Goal: Information Seeking & Learning: Learn about a topic

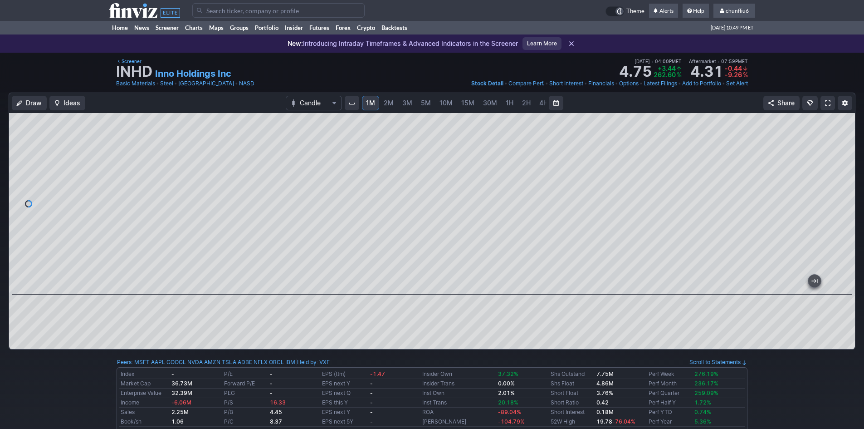
click at [388, 103] on span "2M" at bounding box center [389, 103] width 10 height 8
click at [225, 266] on div at bounding box center [432, 203] width 846 height 181
click at [826, 101] on span at bounding box center [827, 102] width 5 height 7
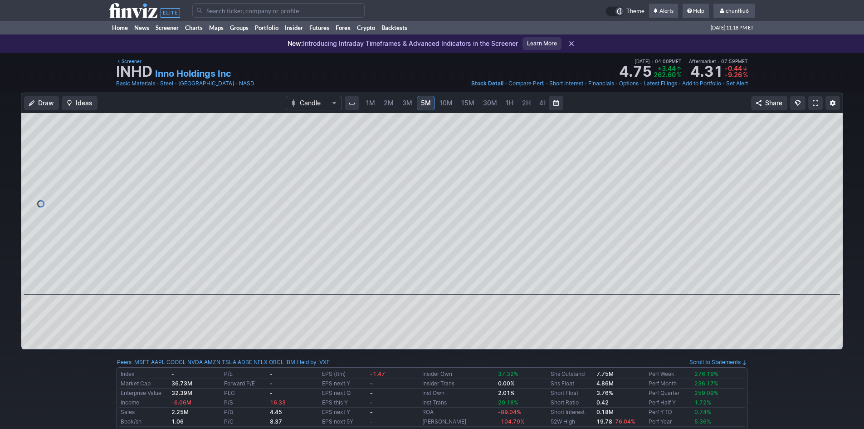
scroll to position [0, 49]
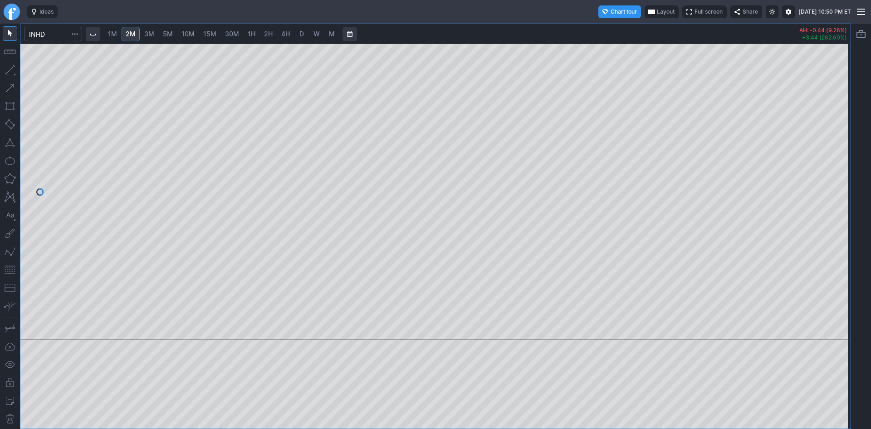
click at [657, 12] on span "Layout" at bounding box center [666, 11] width 18 height 9
click at [617, 29] on button "Layout" at bounding box center [619, 29] width 13 height 13
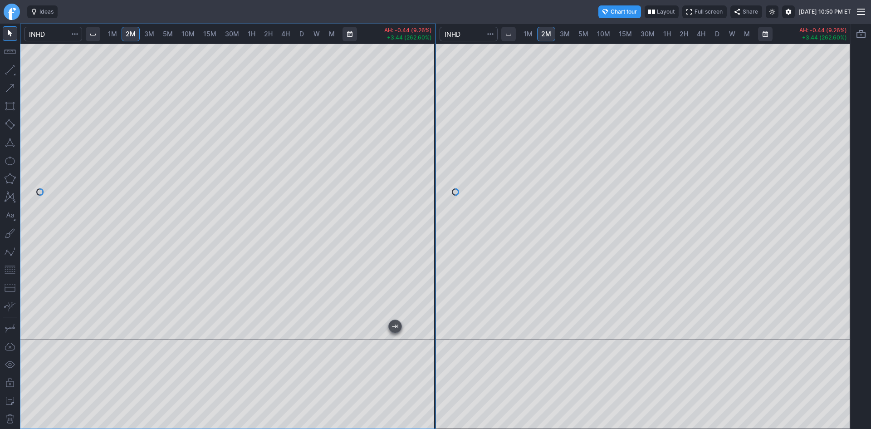
drag, startPoint x: 429, startPoint y: 116, endPoint x: 428, endPoint y: 181, distance: 65.3
click at [428, 181] on div at bounding box center [425, 189] width 19 height 273
click at [463, 171] on div "1M 2M 3M 5M 10M 15M 30M 1H 2H 4H D W M AH: -0.44 (9.26%) +3.44 (262.60%) 1M 2M …" at bounding box center [435, 226] width 831 height 405
click at [9, 267] on button "button" at bounding box center [10, 269] width 15 height 15
click at [608, 35] on span "10M" at bounding box center [603, 34] width 13 height 8
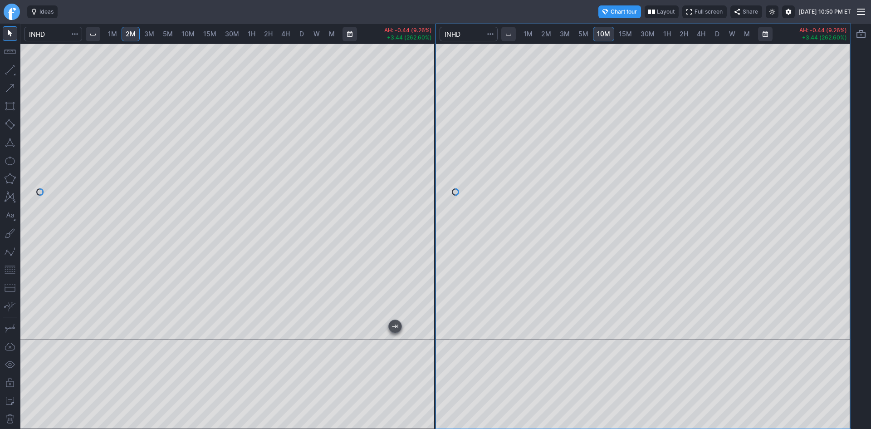
click at [648, 33] on span "30M" at bounding box center [647, 34] width 14 height 8
click at [670, 33] on link "1H" at bounding box center [667, 34] width 16 height 15
click at [681, 35] on span "2H" at bounding box center [683, 34] width 9 height 8
click at [701, 34] on span "4H" at bounding box center [701, 34] width 9 height 8
click at [715, 34] on span "D" at bounding box center [717, 34] width 5 height 8
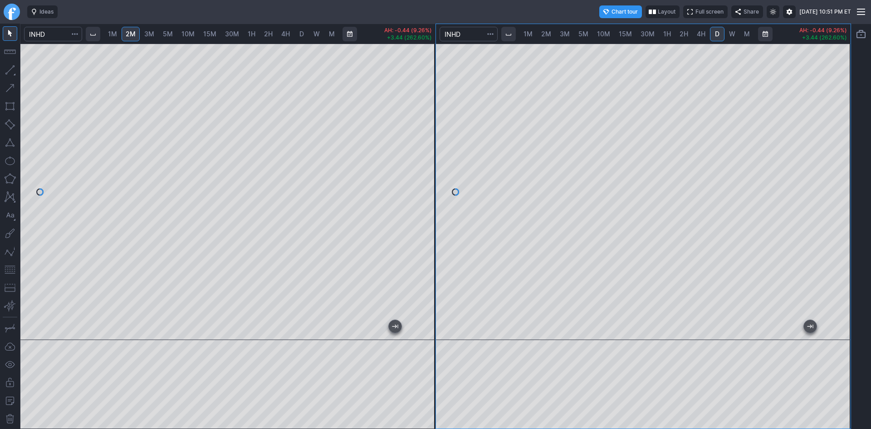
click at [693, 28] on link "4H" at bounding box center [701, 34] width 17 height 15
click at [830, 155] on div at bounding box center [643, 192] width 415 height 296
drag, startPoint x: 837, startPoint y: 112, endPoint x: 838, endPoint y: 124, distance: 12.7
click at [838, 124] on div at bounding box center [840, 189] width 19 height 273
click at [682, 33] on span "2H" at bounding box center [683, 34] width 9 height 8
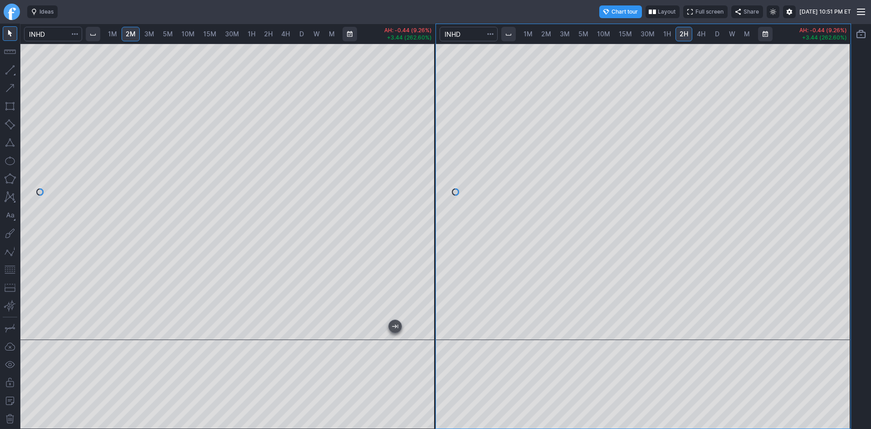
click at [699, 29] on link "4H" at bounding box center [701, 34] width 17 height 15
drag, startPoint x: 836, startPoint y: 182, endPoint x: 835, endPoint y: 213, distance: 30.8
click at [837, 213] on div at bounding box center [840, 189] width 19 height 273
click at [718, 36] on span "D" at bounding box center [717, 34] width 5 height 8
click at [830, 151] on div at bounding box center [643, 192] width 415 height 296
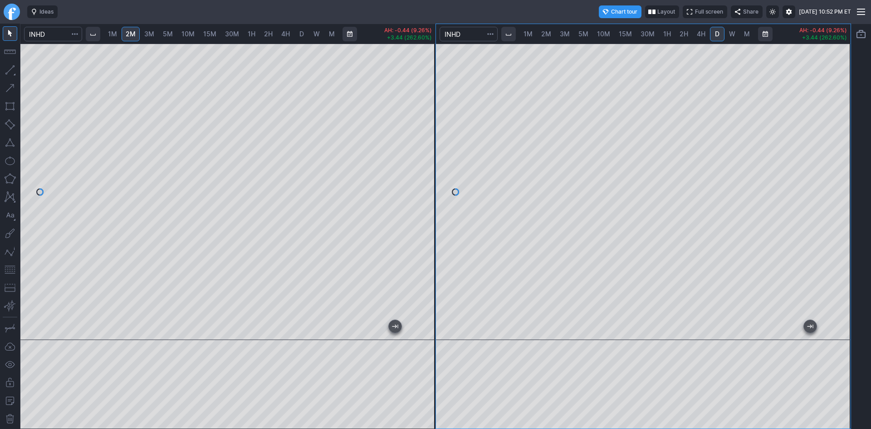
drag, startPoint x: 856, startPoint y: 232, endPoint x: 839, endPoint y: 148, distance: 85.7
click at [839, 148] on div "1M 2M 3M 5M 10M 15M 30M 1H 2H 4H D W M AH: -0.44 (9.26%) +3.44 (262.60%) 1M 2M …" at bounding box center [435, 226] width 871 height 405
click at [830, 138] on div at bounding box center [643, 192] width 415 height 296
drag, startPoint x: 834, startPoint y: 236, endPoint x: 834, endPoint y: 200, distance: 36.7
click at [834, 193] on div at bounding box center [840, 189] width 19 height 273
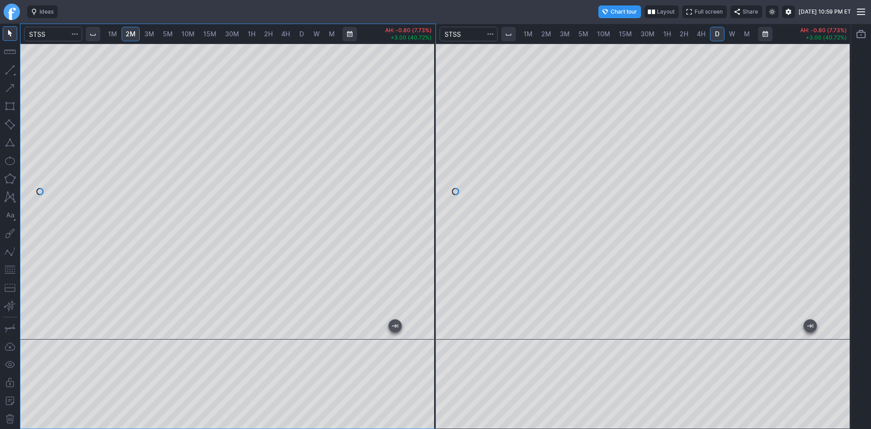
click at [429, 276] on div at bounding box center [227, 192] width 415 height 296
click at [683, 32] on span "2H" at bounding box center [683, 34] width 9 height 8
click at [649, 33] on span "30M" at bounding box center [647, 34] width 14 height 8
click at [663, 33] on span "1H" at bounding box center [667, 34] width 8 height 8
click at [682, 33] on span "2H" at bounding box center [683, 34] width 9 height 8
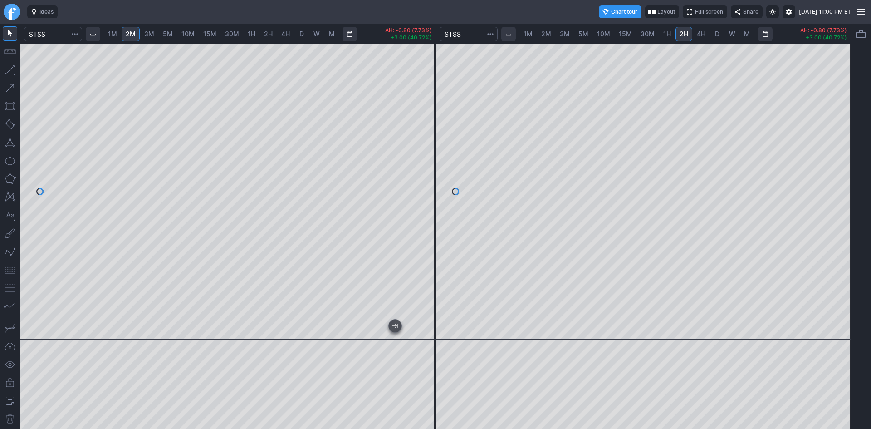
drag, startPoint x: 840, startPoint y: 131, endPoint x: 839, endPoint y: 168, distance: 36.7
click at [843, 163] on div at bounding box center [840, 189] width 19 height 273
click at [702, 35] on span "4H" at bounding box center [701, 34] width 9 height 8
click at [839, 126] on div at bounding box center [840, 189] width 19 height 273
click at [8, 272] on button "button" at bounding box center [10, 269] width 15 height 15
